Goal: Find specific page/section: Find specific page/section

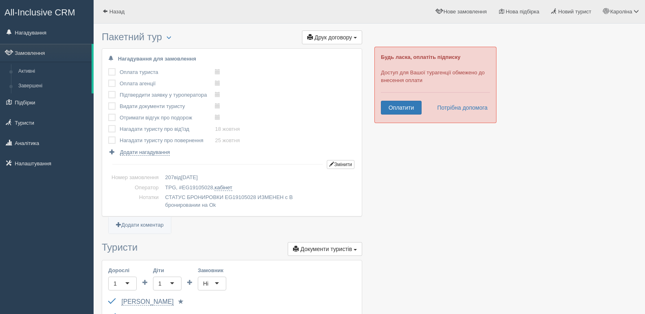
click at [39, 50] on link "Замовлення" at bounding box center [45, 53] width 91 height 18
